Goal: Transaction & Acquisition: Purchase product/service

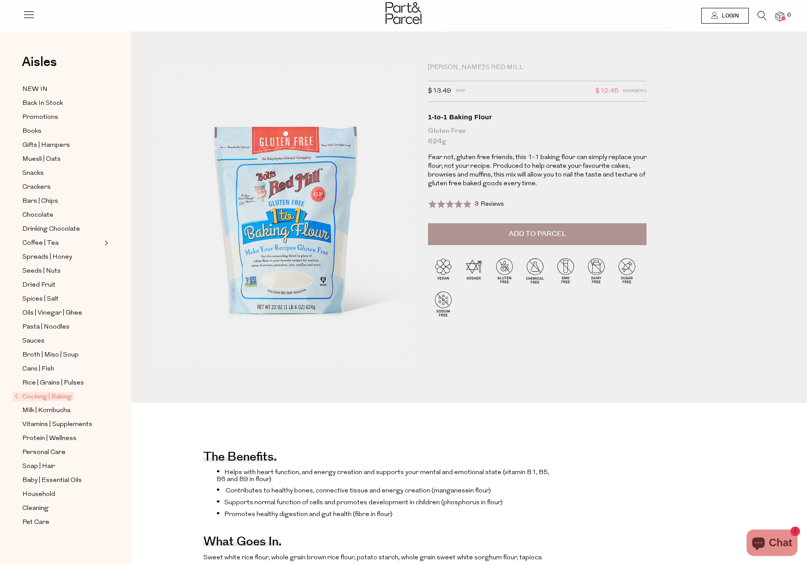
click at [781, 17] on span at bounding box center [783, 18] width 4 height 4
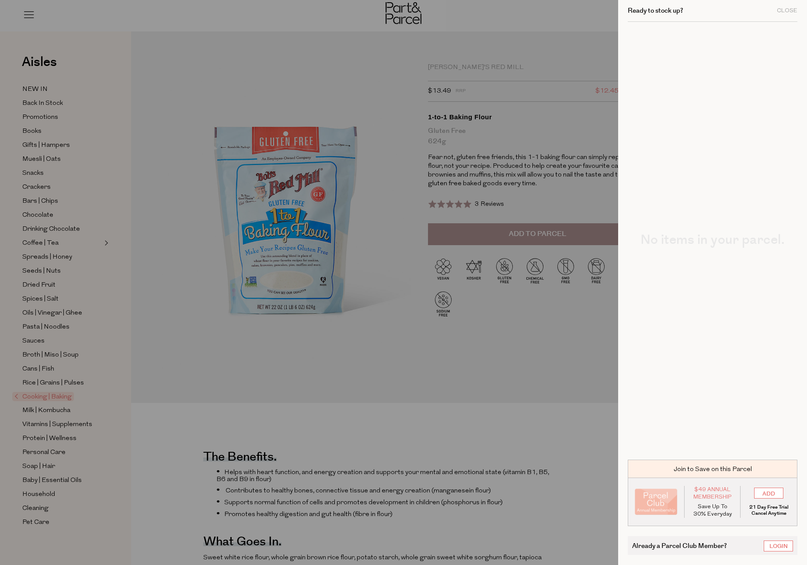
click at [730, 76] on div "No items in your parcel." at bounding box center [713, 236] width 170 height 428
drag, startPoint x: 789, startPoint y: 9, endPoint x: 771, endPoint y: 44, distance: 39.9
click at [789, 9] on div "Close" at bounding box center [787, 11] width 21 height 6
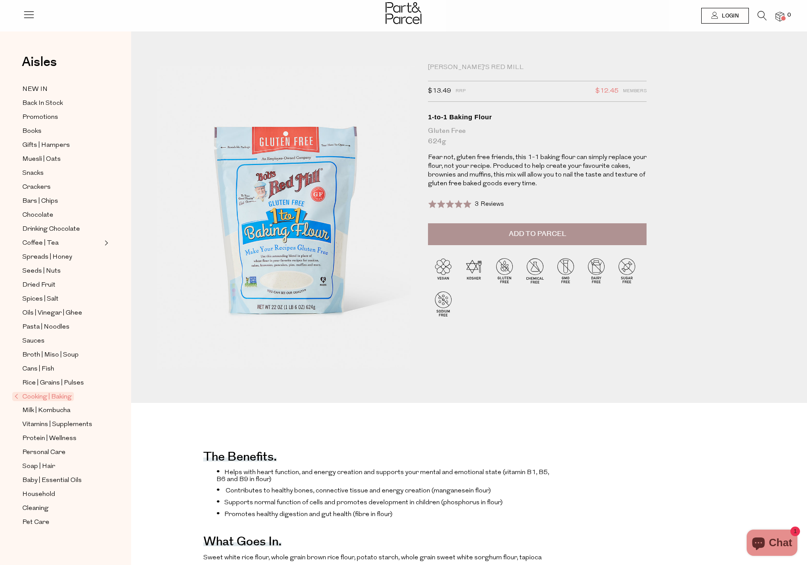
click at [549, 87] on div "$13.49 RRP $12.45 Members" at bounding box center [537, 91] width 219 height 21
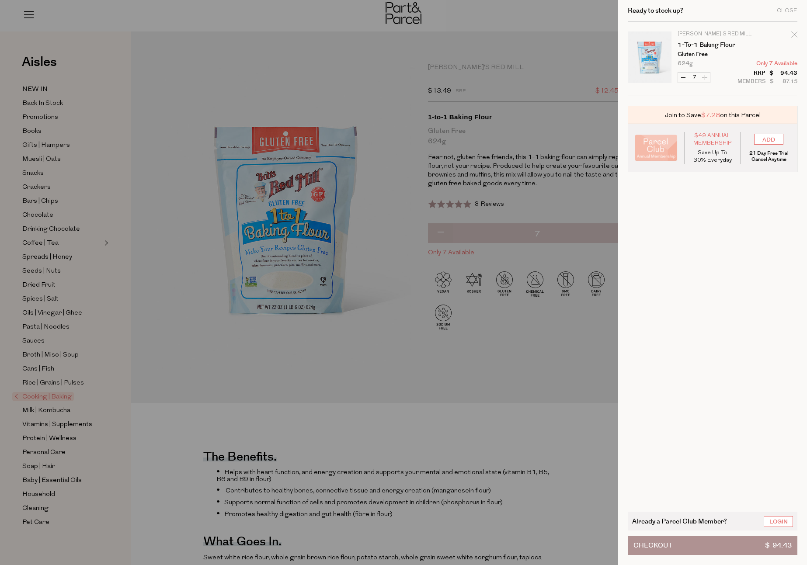
click at [699, 548] on button "Checkout $ 94.43" at bounding box center [713, 545] width 170 height 19
